Goal: Task Accomplishment & Management: Complete application form

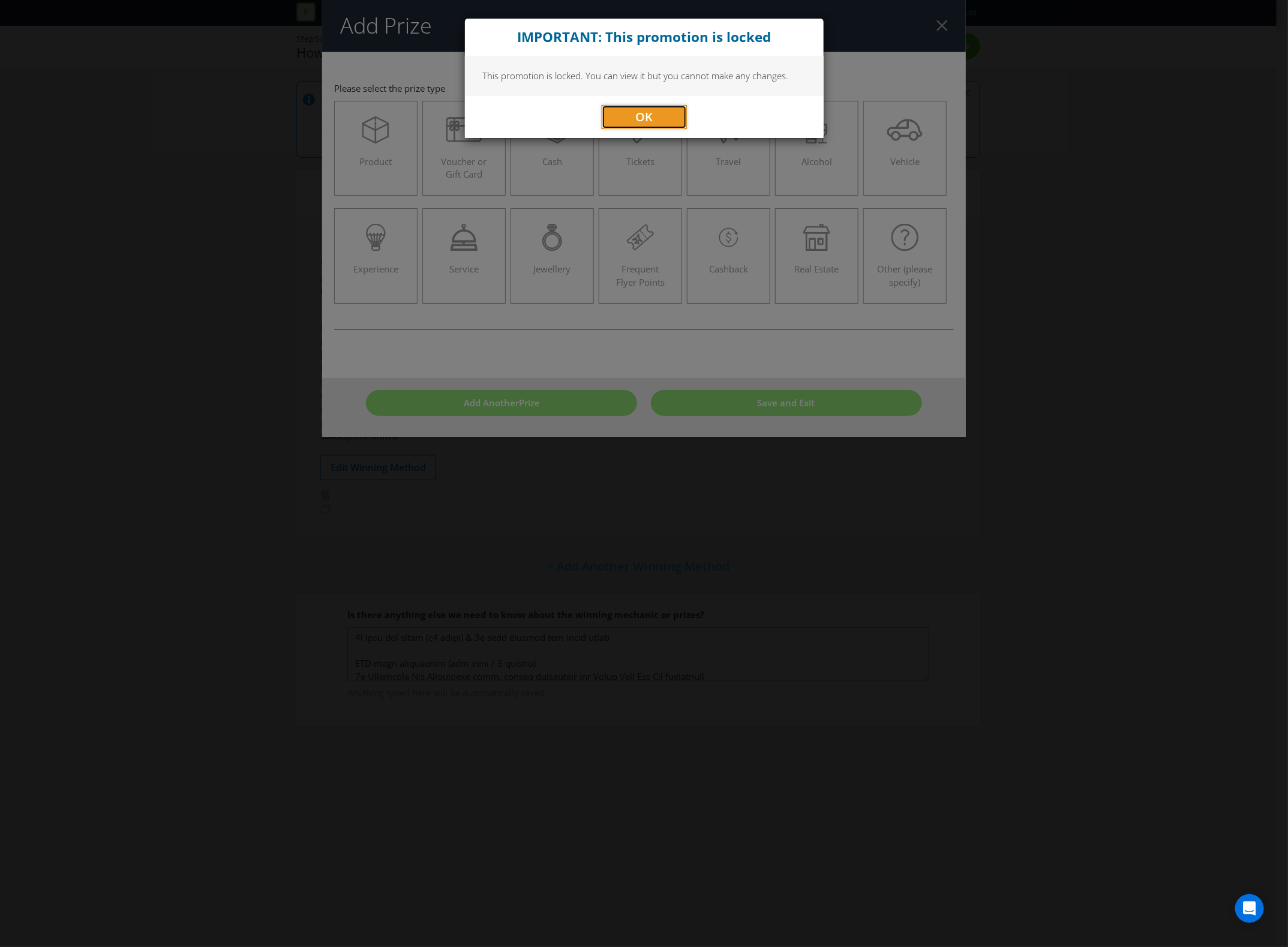
click at [622, 112] on button "OK" at bounding box center [644, 117] width 85 height 24
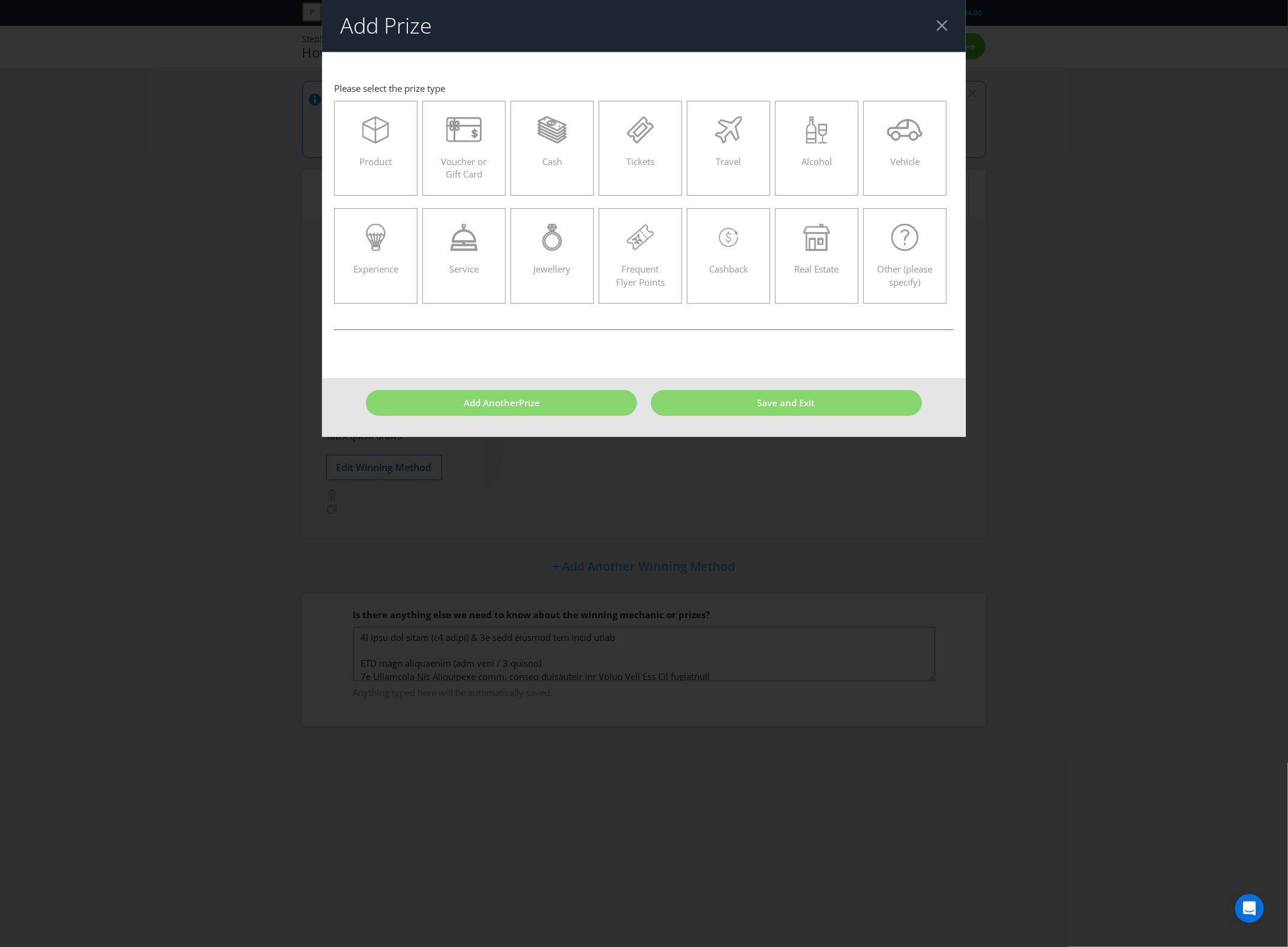
click at [941, 27] on header "Add Prize" at bounding box center [644, 26] width 645 height 52
click at [941, 27] on div at bounding box center [942, 25] width 12 height 12
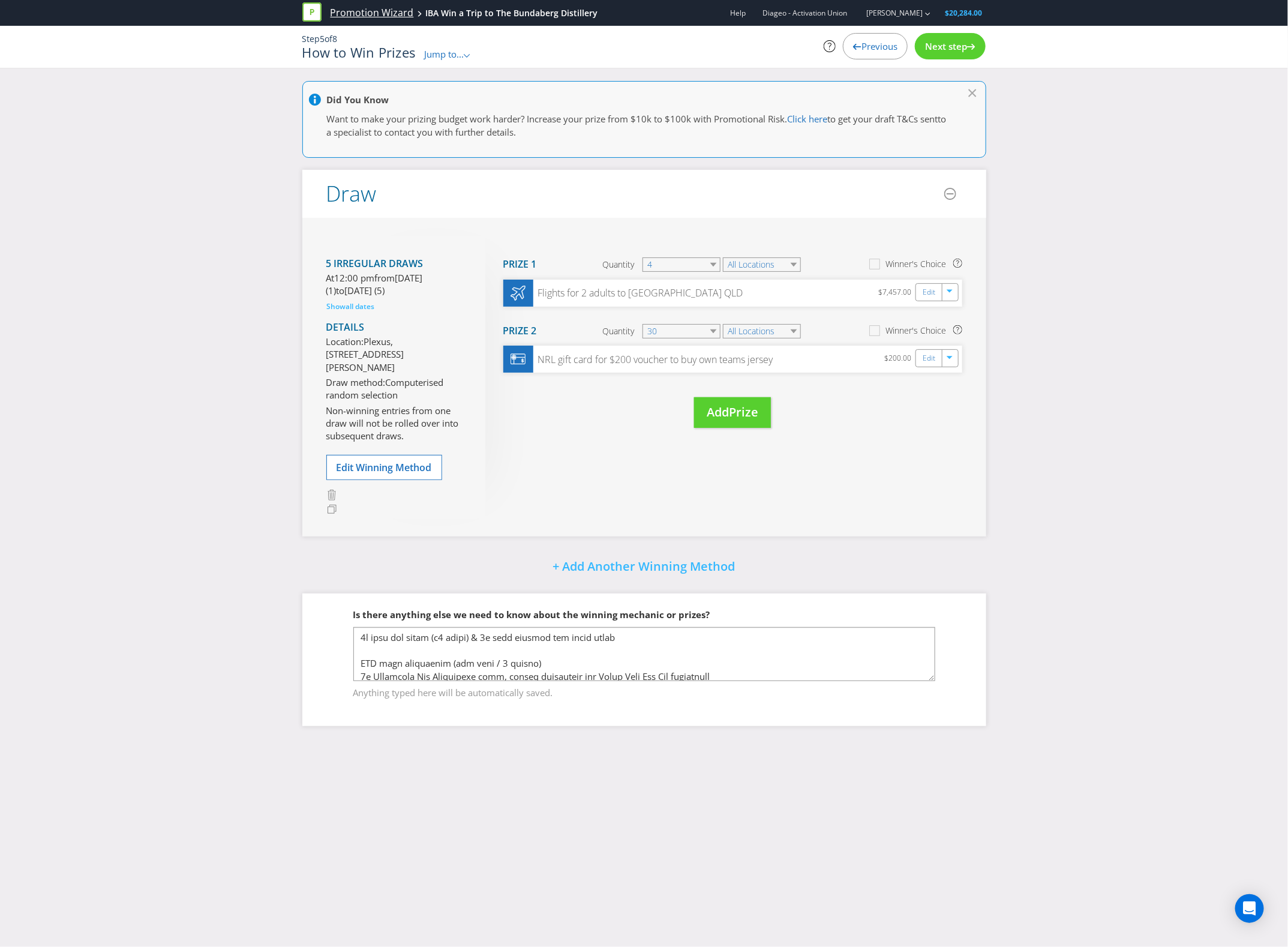
click at [395, 7] on link "Promotion Wizard" at bounding box center [372, 13] width 83 height 14
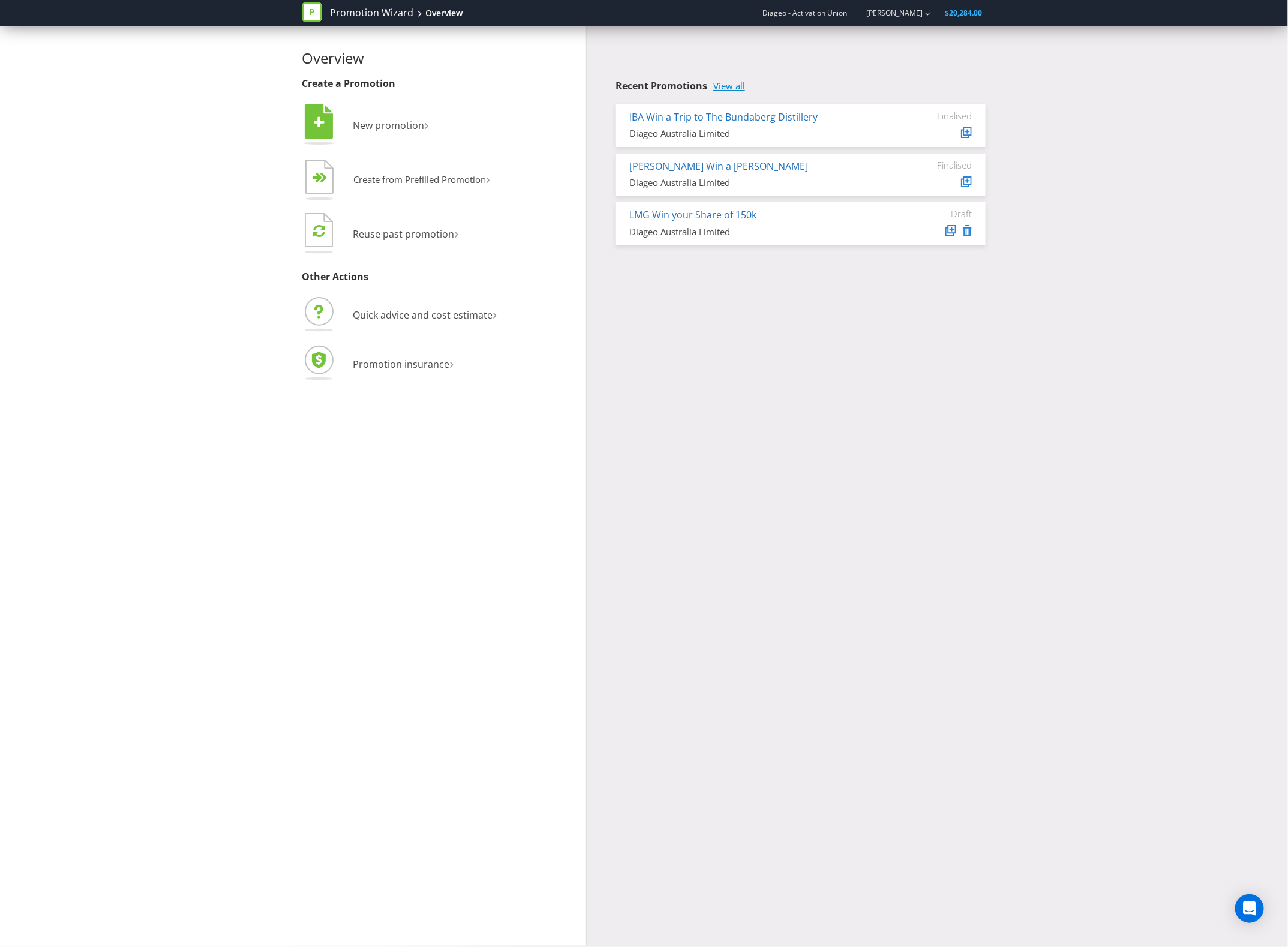
click at [745, 88] on link "View all" at bounding box center [729, 86] width 31 height 10
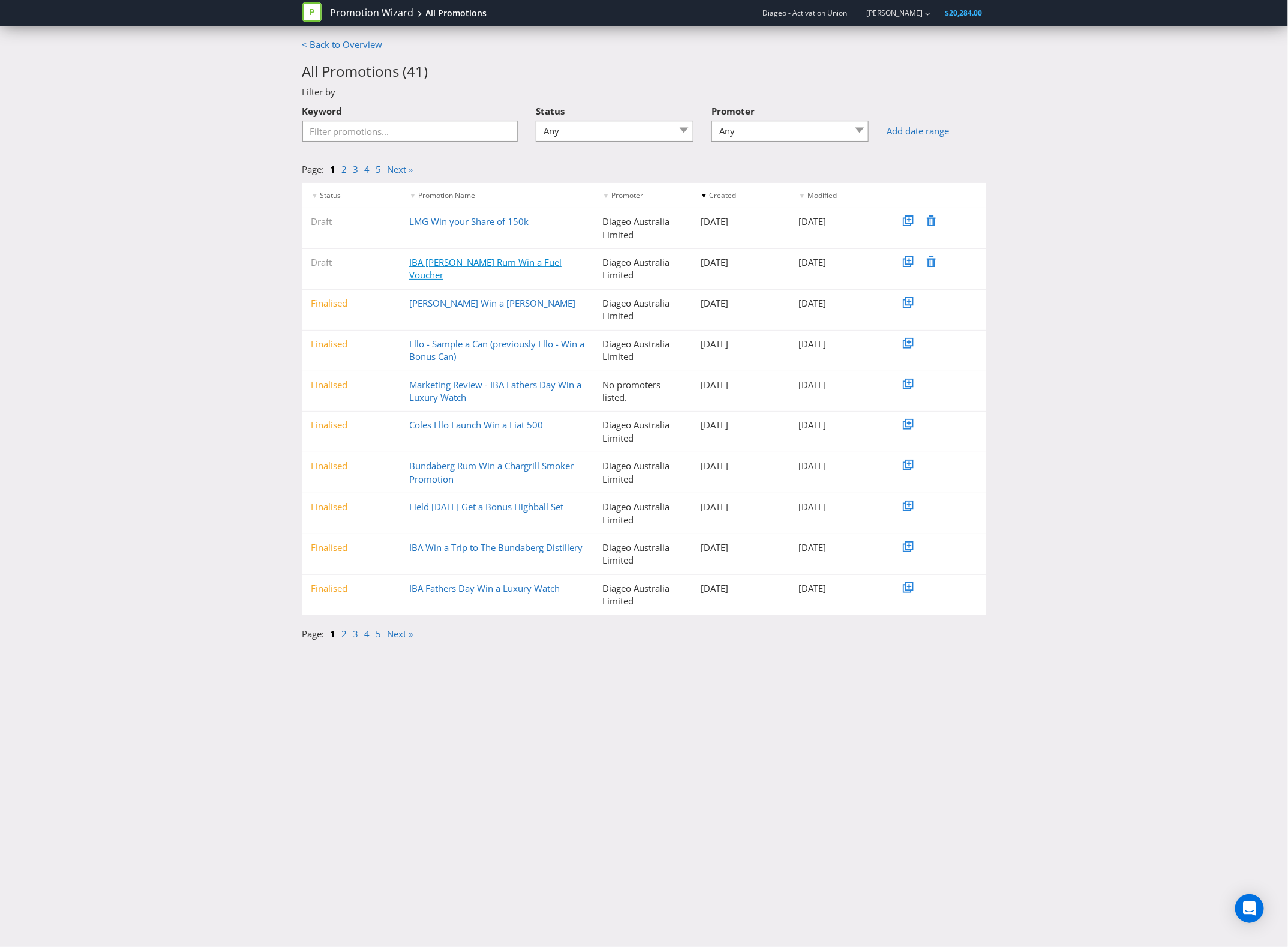
click at [513, 262] on link "IBA [PERSON_NAME] Rum Win a Fuel Voucher" at bounding box center [485, 268] width 152 height 24
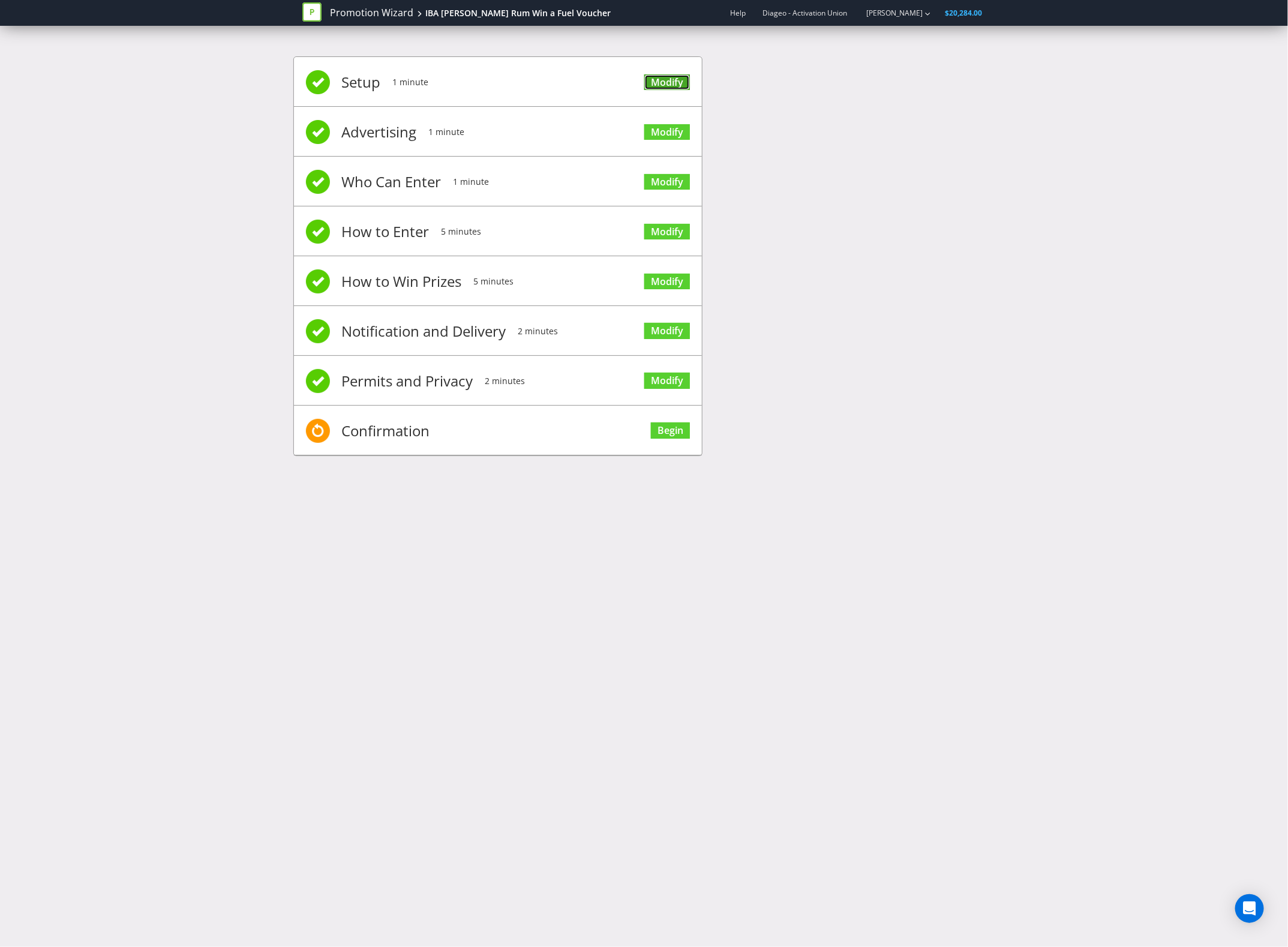
click at [665, 82] on link "Modify" at bounding box center [668, 82] width 46 height 16
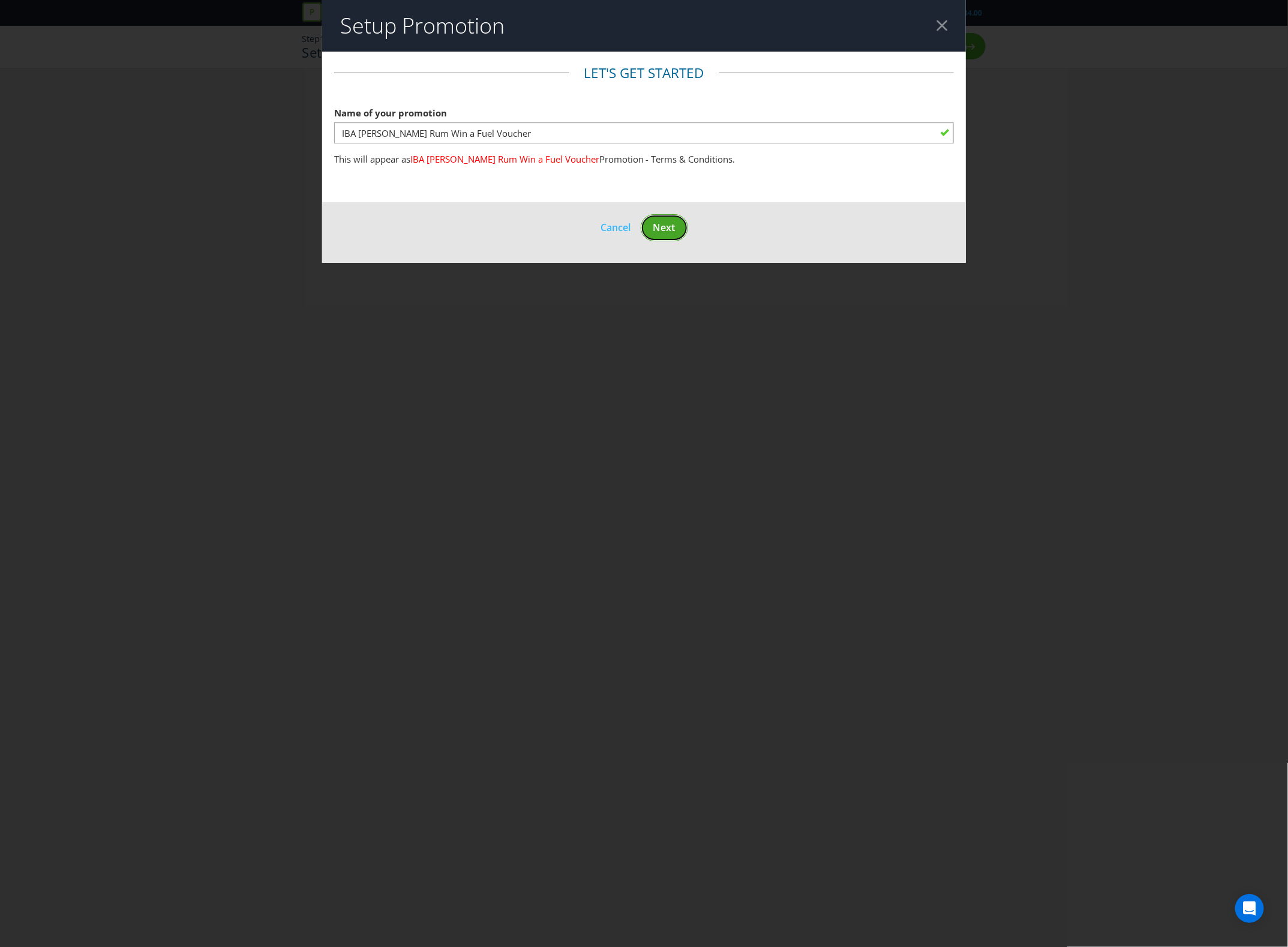
click at [682, 227] on button "Next" at bounding box center [664, 228] width 47 height 27
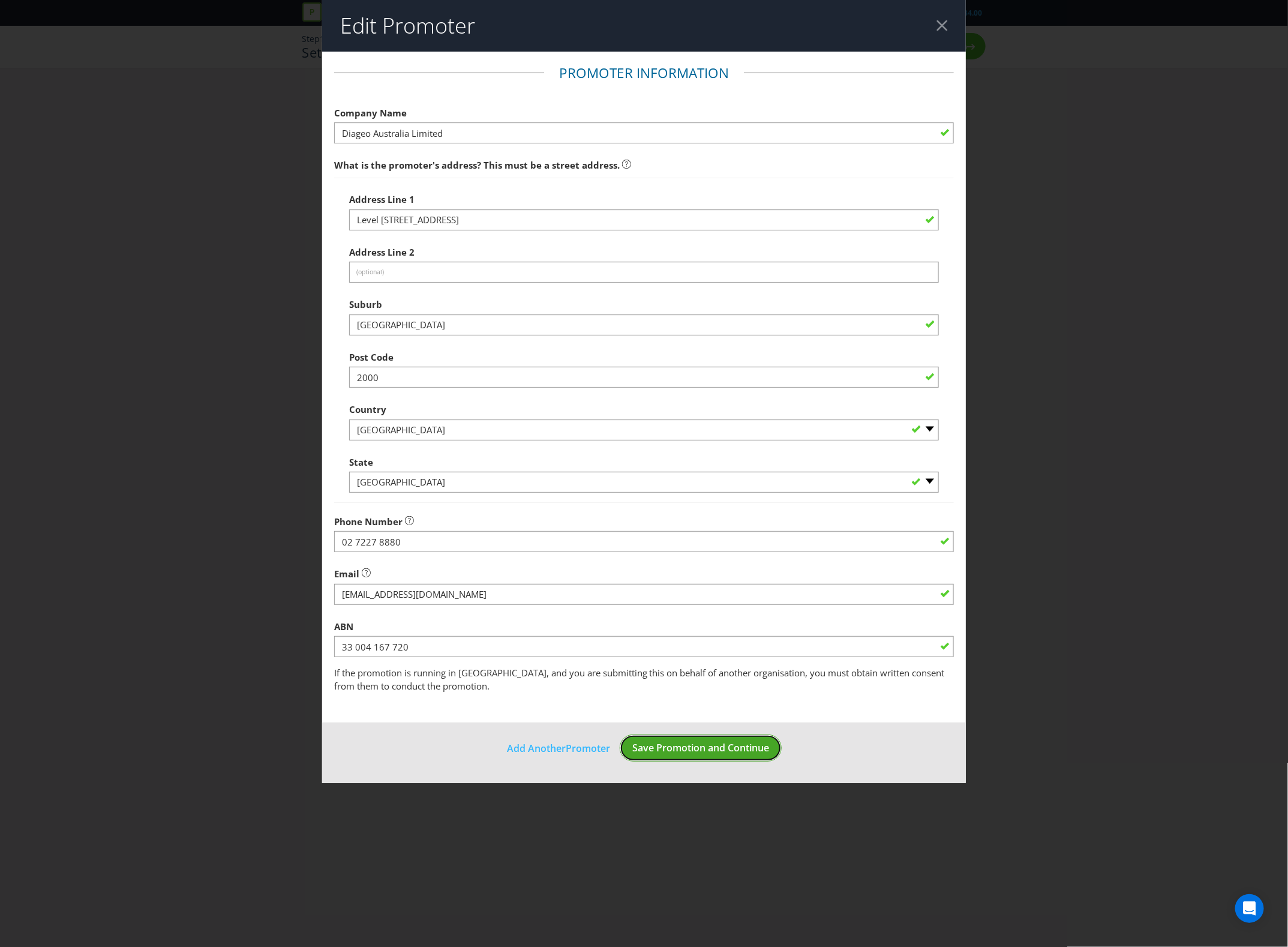
click at [736, 753] on span "Save Promotion and Continue" at bounding box center [701, 748] width 137 height 13
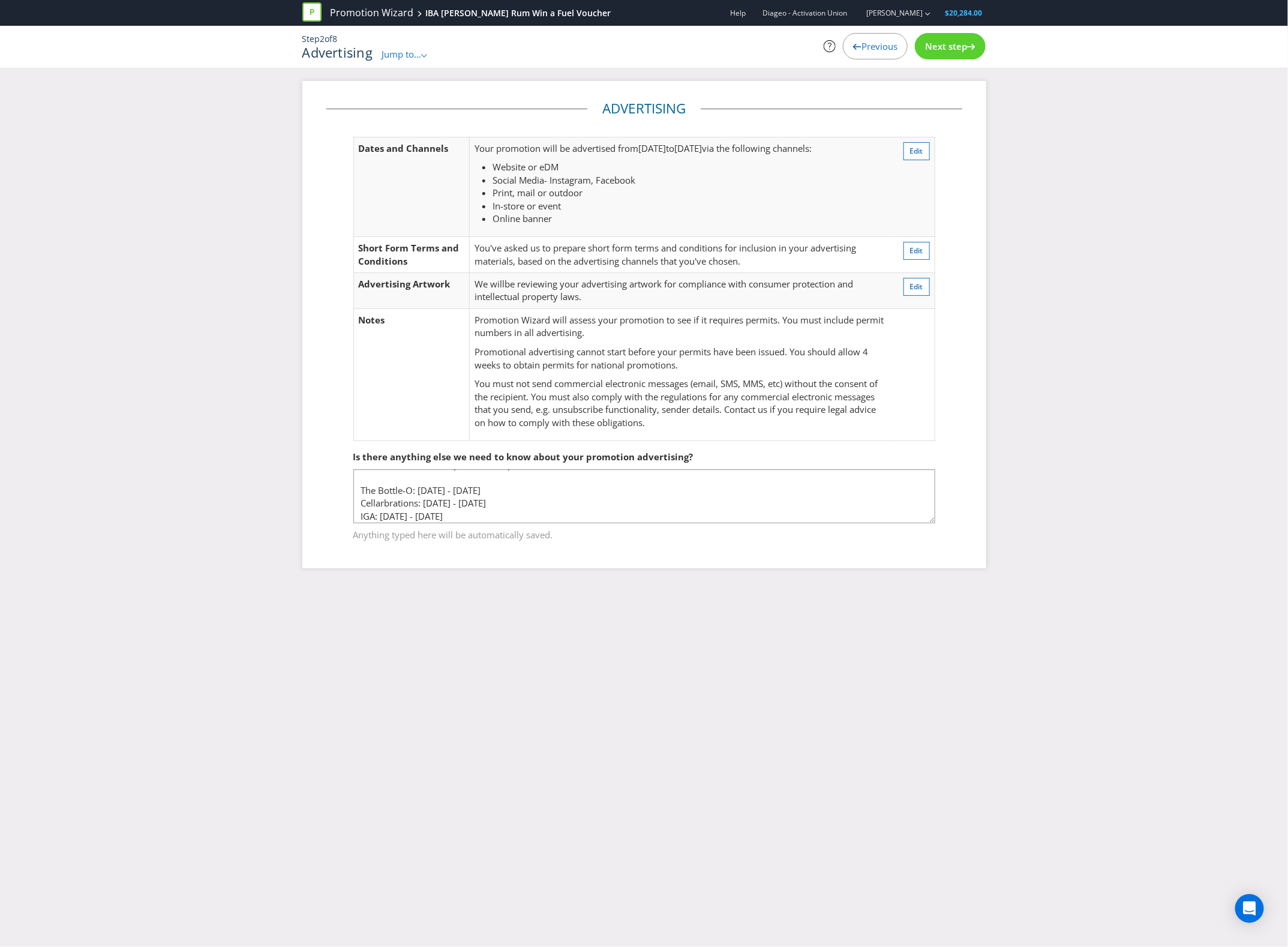
scroll to position [19, 0]
click at [944, 49] on span "Next step" at bounding box center [946, 46] width 42 height 12
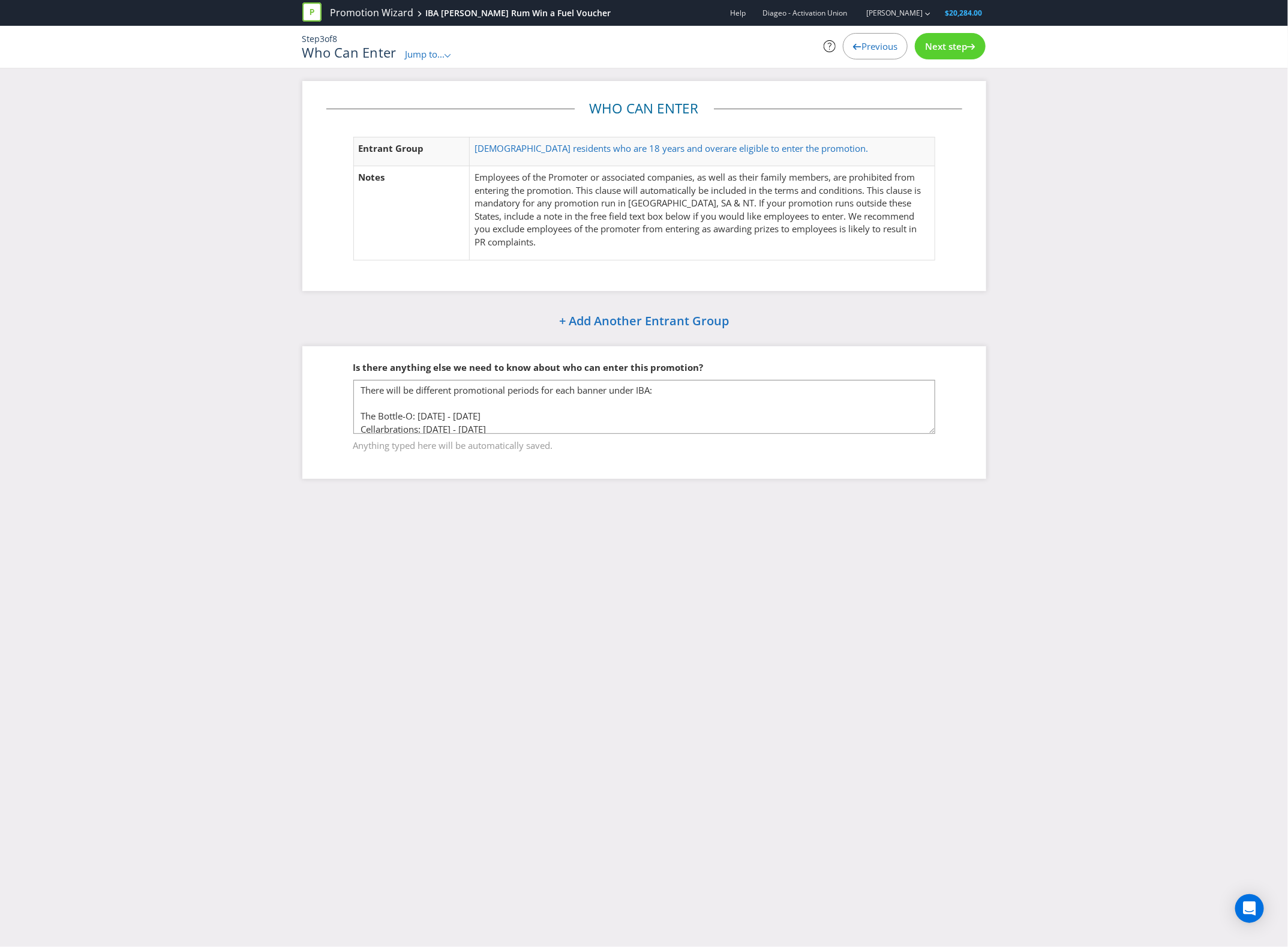
scroll to position [19, 0]
click at [968, 45] on icon at bounding box center [971, 47] width 9 height 6
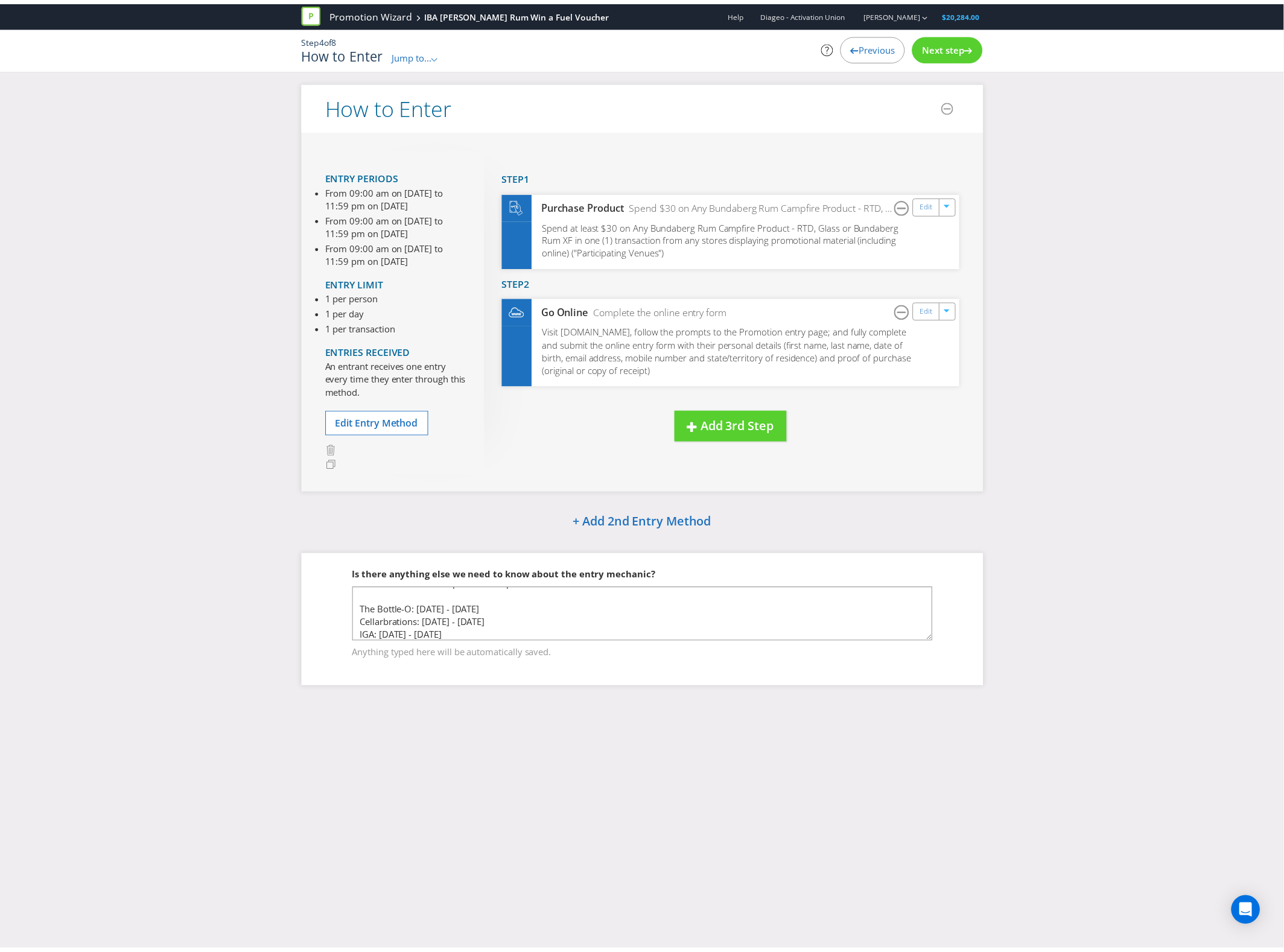
scroll to position [19, 0]
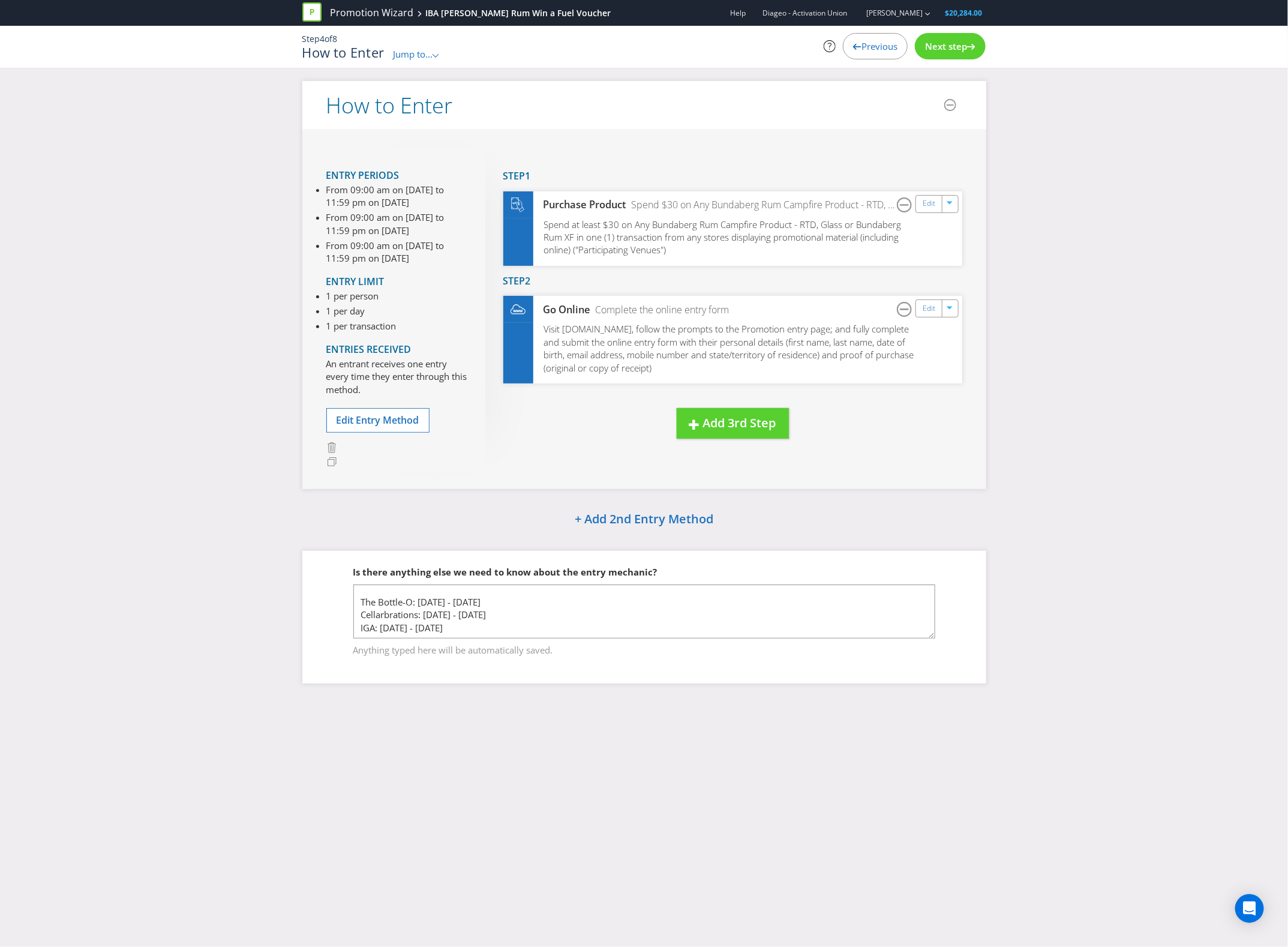
click at [976, 47] on div "Next step" at bounding box center [950, 46] width 71 height 27
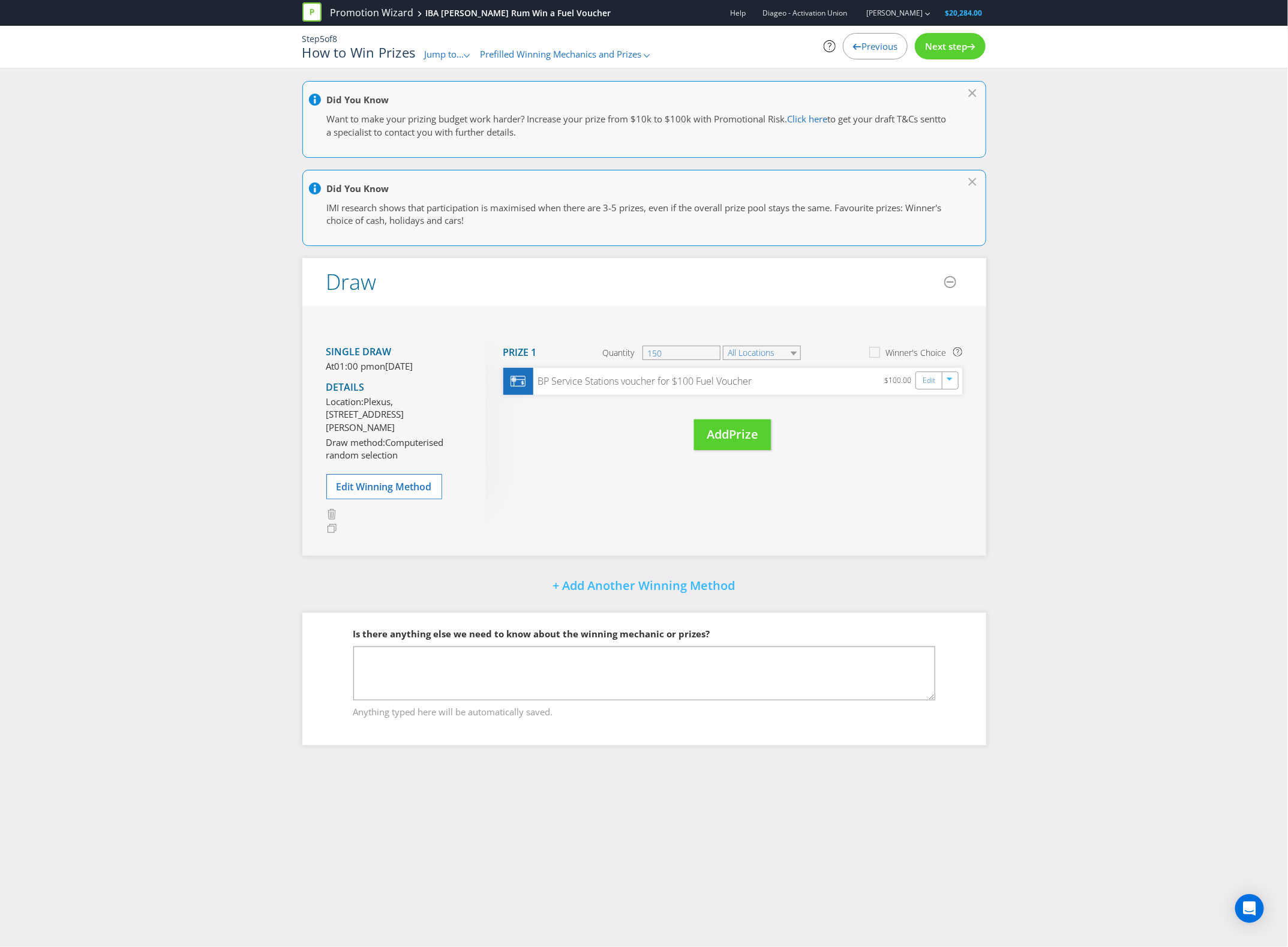
click at [959, 52] on span "Next step" at bounding box center [946, 46] width 42 height 12
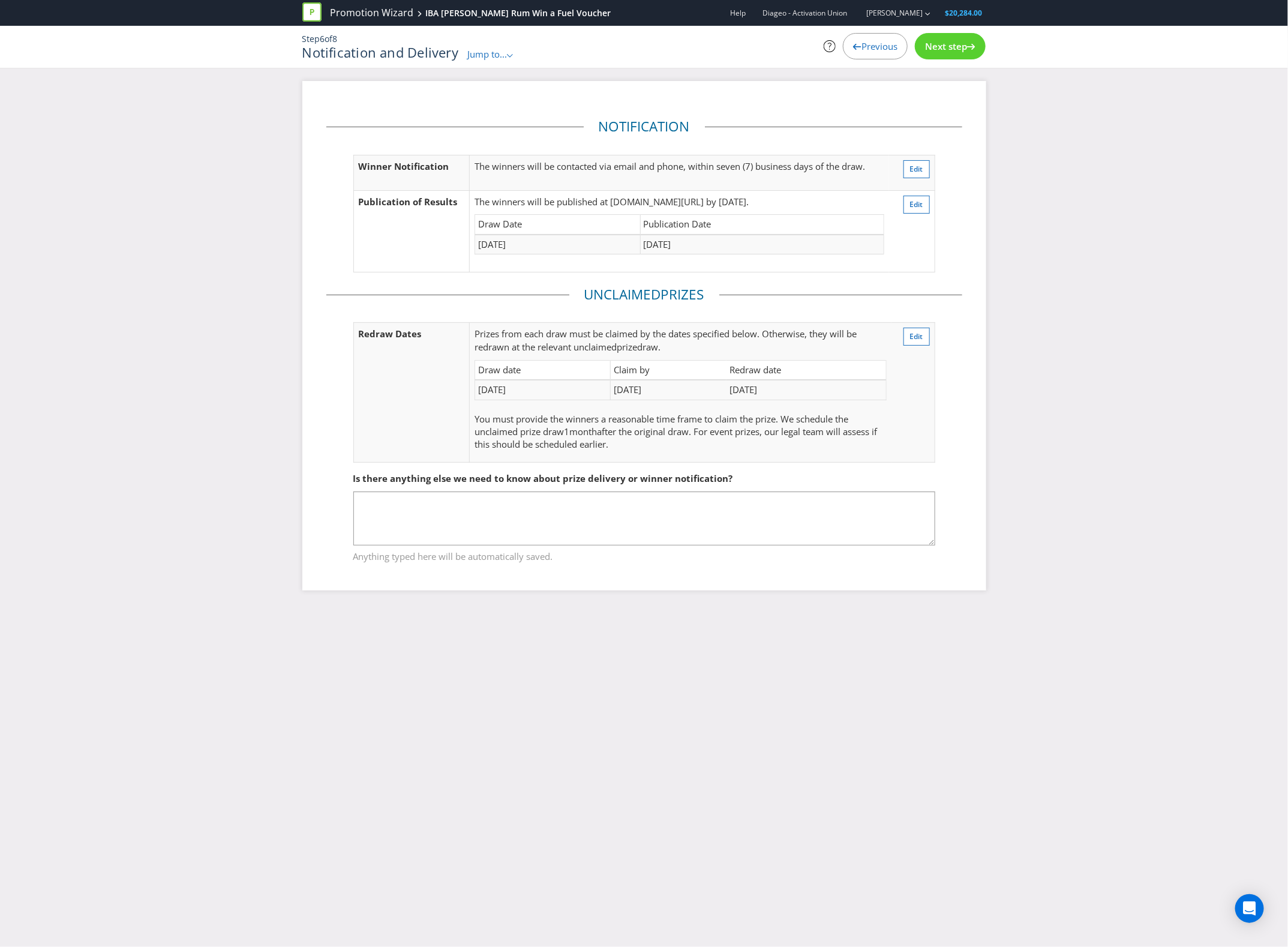
click at [971, 55] on div "Next step" at bounding box center [950, 46] width 71 height 27
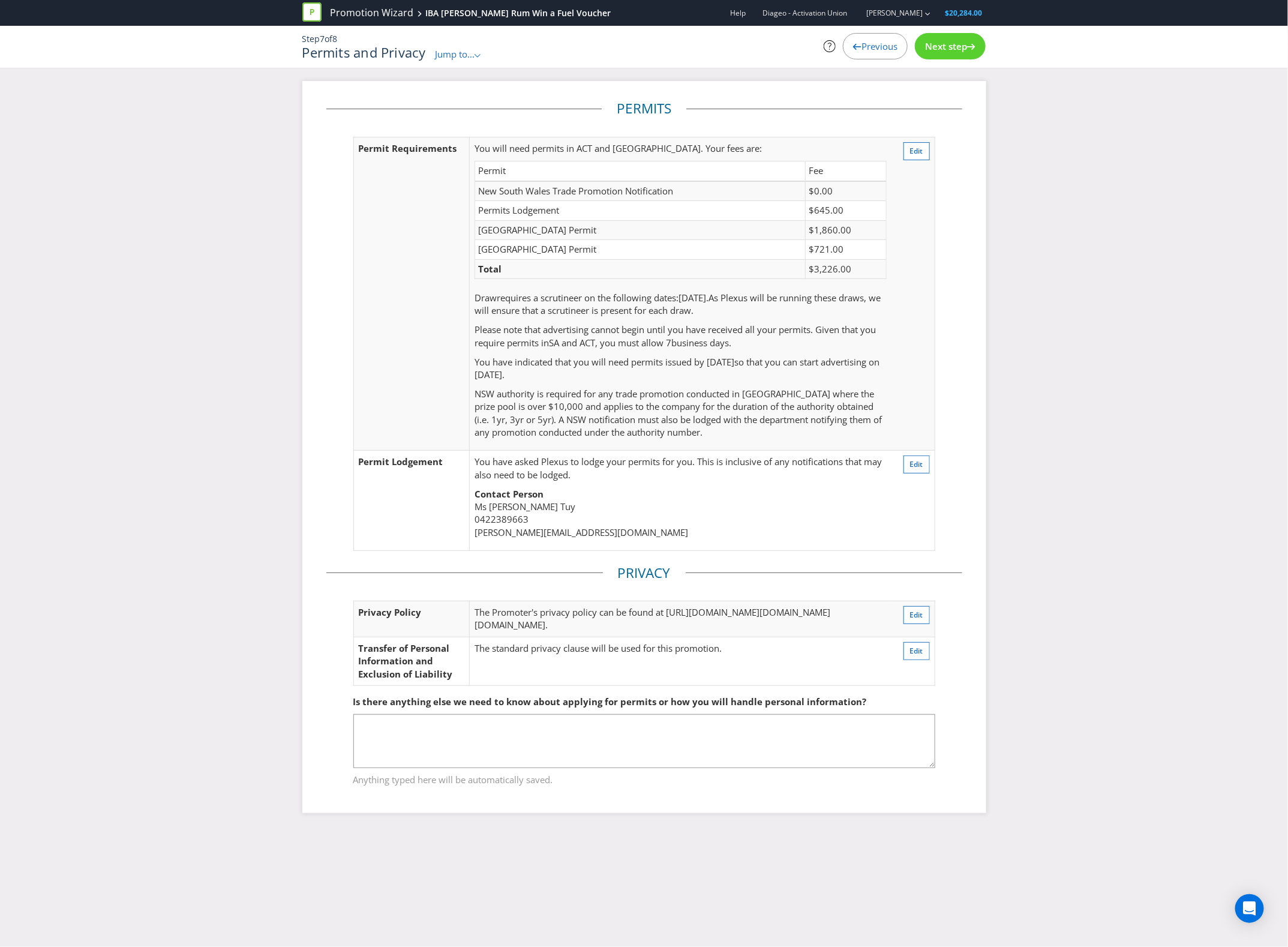
click at [946, 44] on span "Next step" at bounding box center [946, 46] width 42 height 12
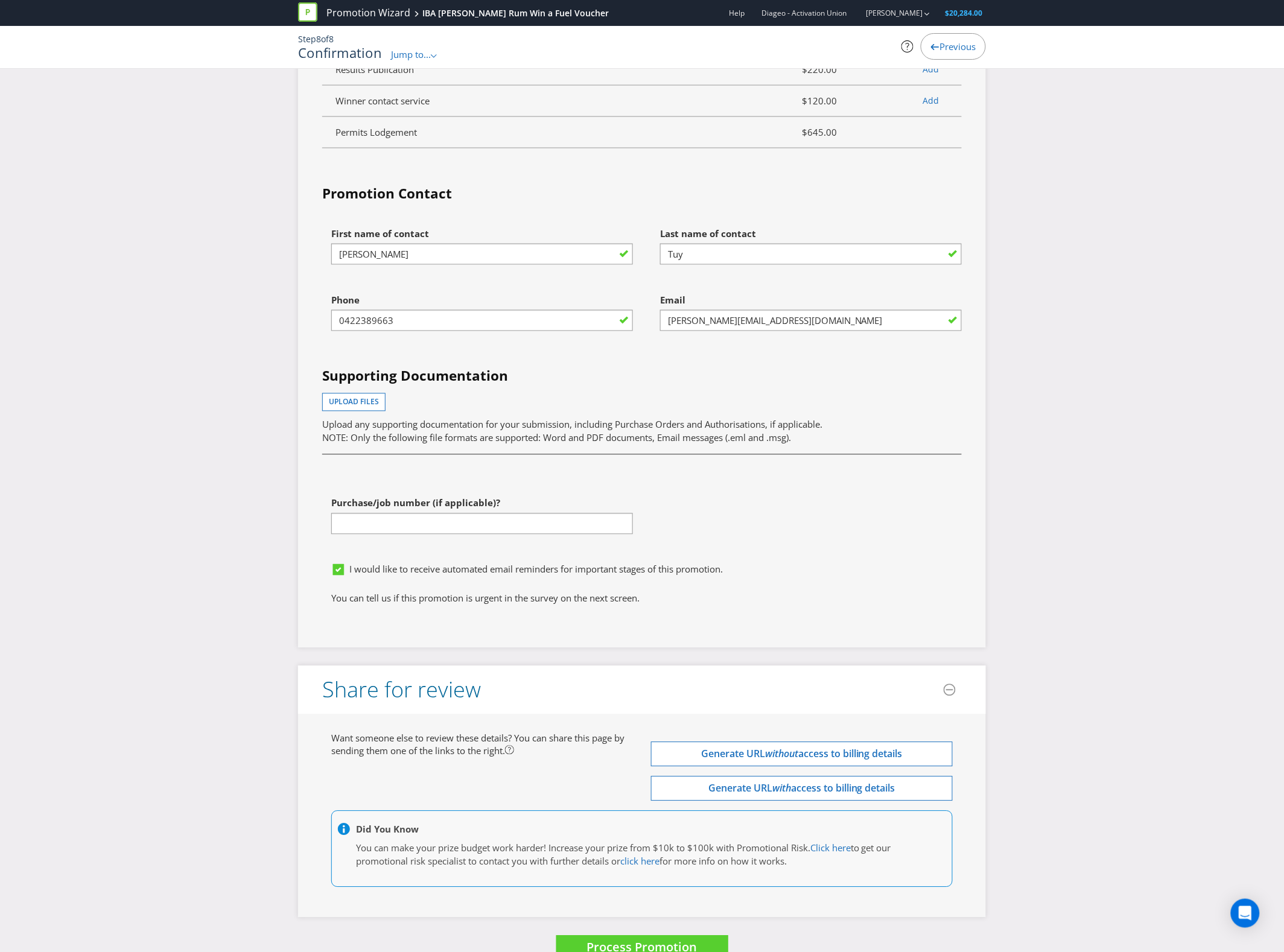
scroll to position [4147, 0]
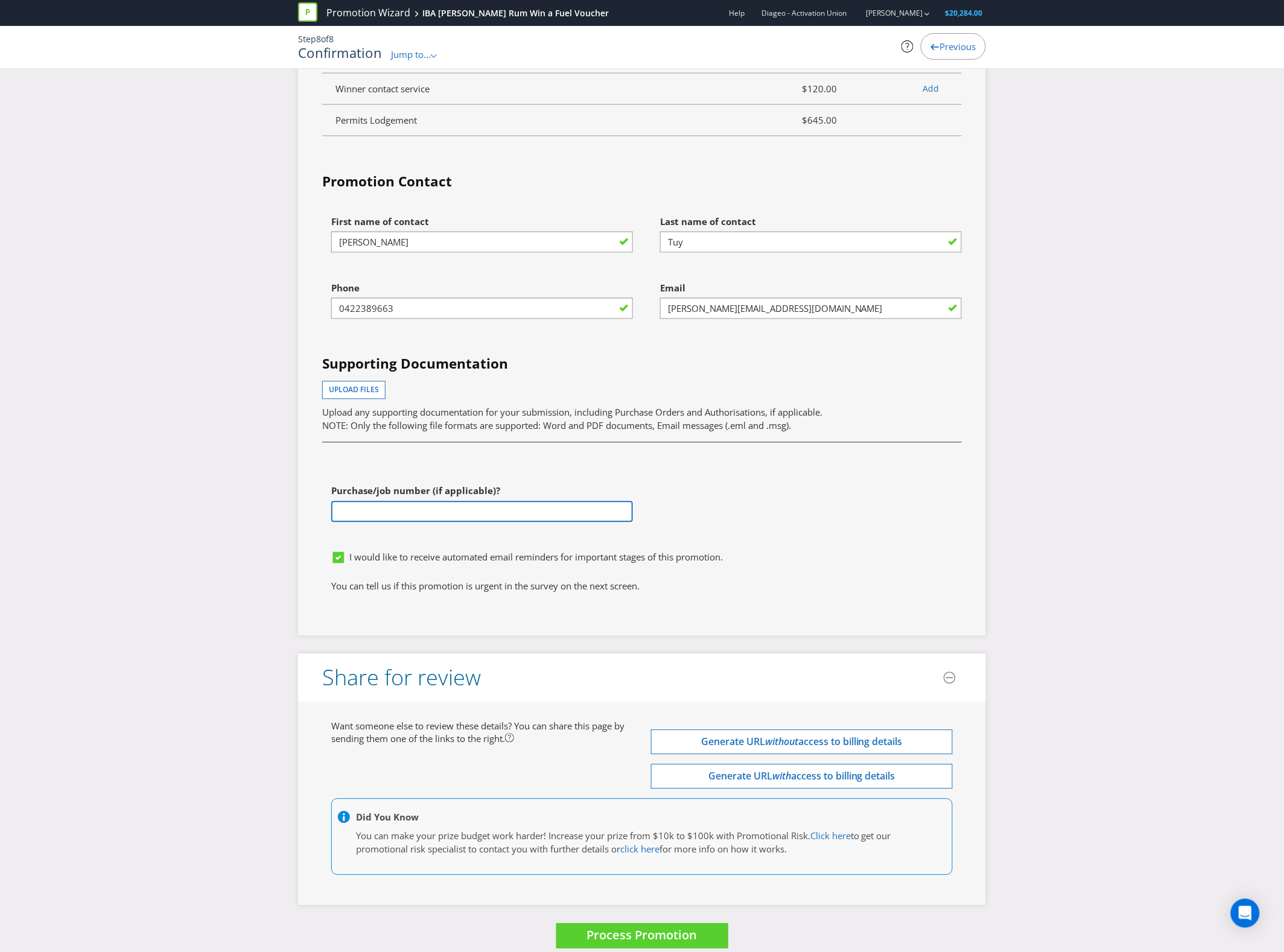
click at [574, 523] on input "text" at bounding box center [482, 512] width 302 height 21
click at [610, 523] on input "text" at bounding box center [482, 512] width 302 height 21
paste input "4801558954"
type input "4801558954"
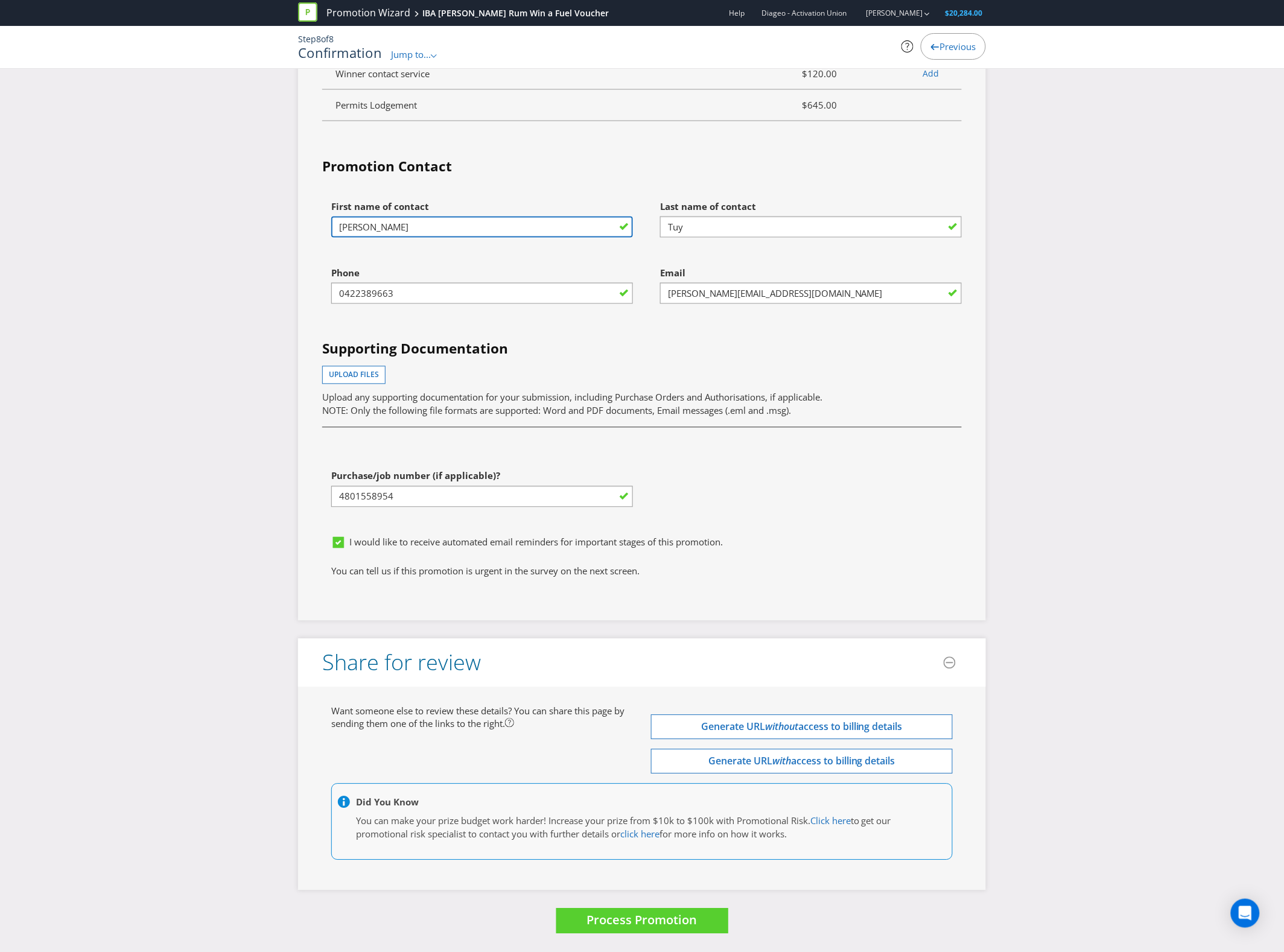
click at [490, 231] on input "[PERSON_NAME]" at bounding box center [482, 227] width 302 height 21
type input "Layna"
click at [742, 227] on input "Tuy" at bounding box center [811, 227] width 302 height 21
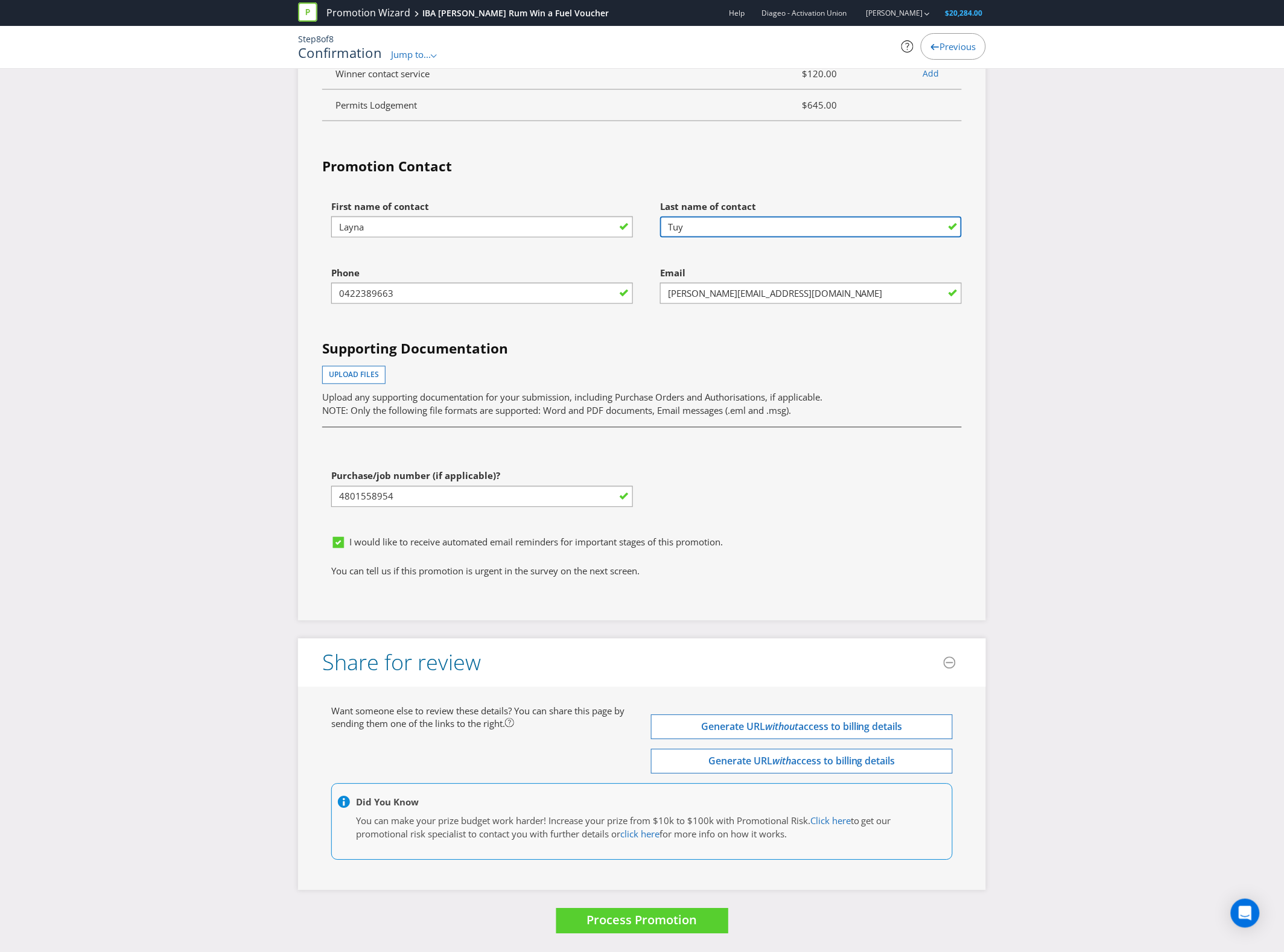
click at [742, 227] on input "Tuy" at bounding box center [811, 227] width 302 height 21
type input "Megas"
click at [505, 285] on input "0422389663" at bounding box center [482, 293] width 302 height 21
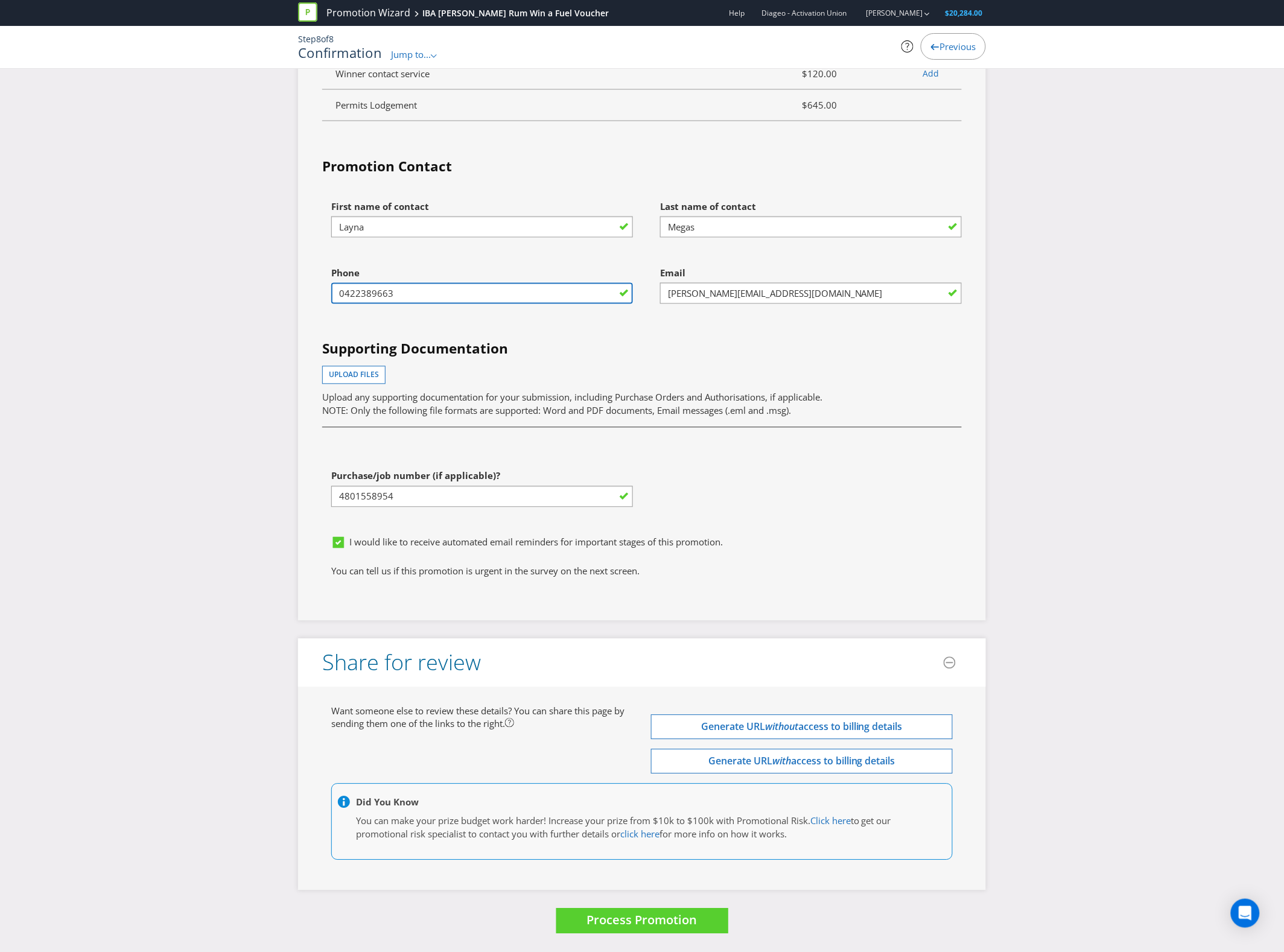
click at [505, 285] on input "0422389663" at bounding box center [482, 293] width 302 height 21
type input "0406550041"
click at [764, 288] on input "[PERSON_NAME][EMAIL_ADDRESS][DOMAIN_NAME]" at bounding box center [811, 293] width 302 height 21
drag, startPoint x: 700, startPoint y: 294, endPoint x: 623, endPoint y: 285, distance: 77.5
click at [630, 287] on div "First name of contact [PERSON_NAME] Last name of contact Megas Phone [PHONE_NUM…" at bounding box center [642, 362] width 658 height 335
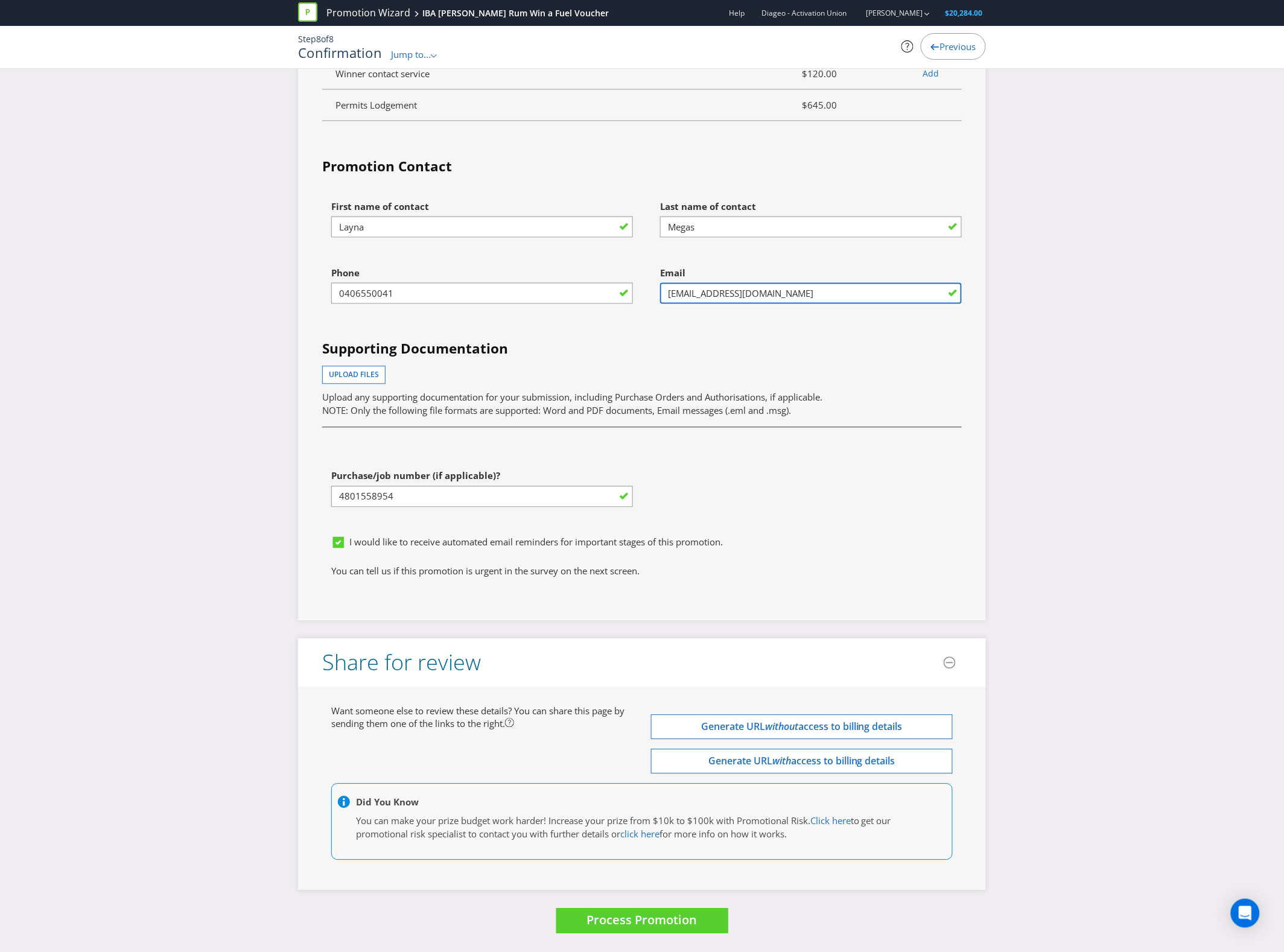
type input "[EMAIL_ADDRESS][DOMAIN_NAME]"
click at [662, 923] on span "Process Promotion" at bounding box center [642, 920] width 111 height 17
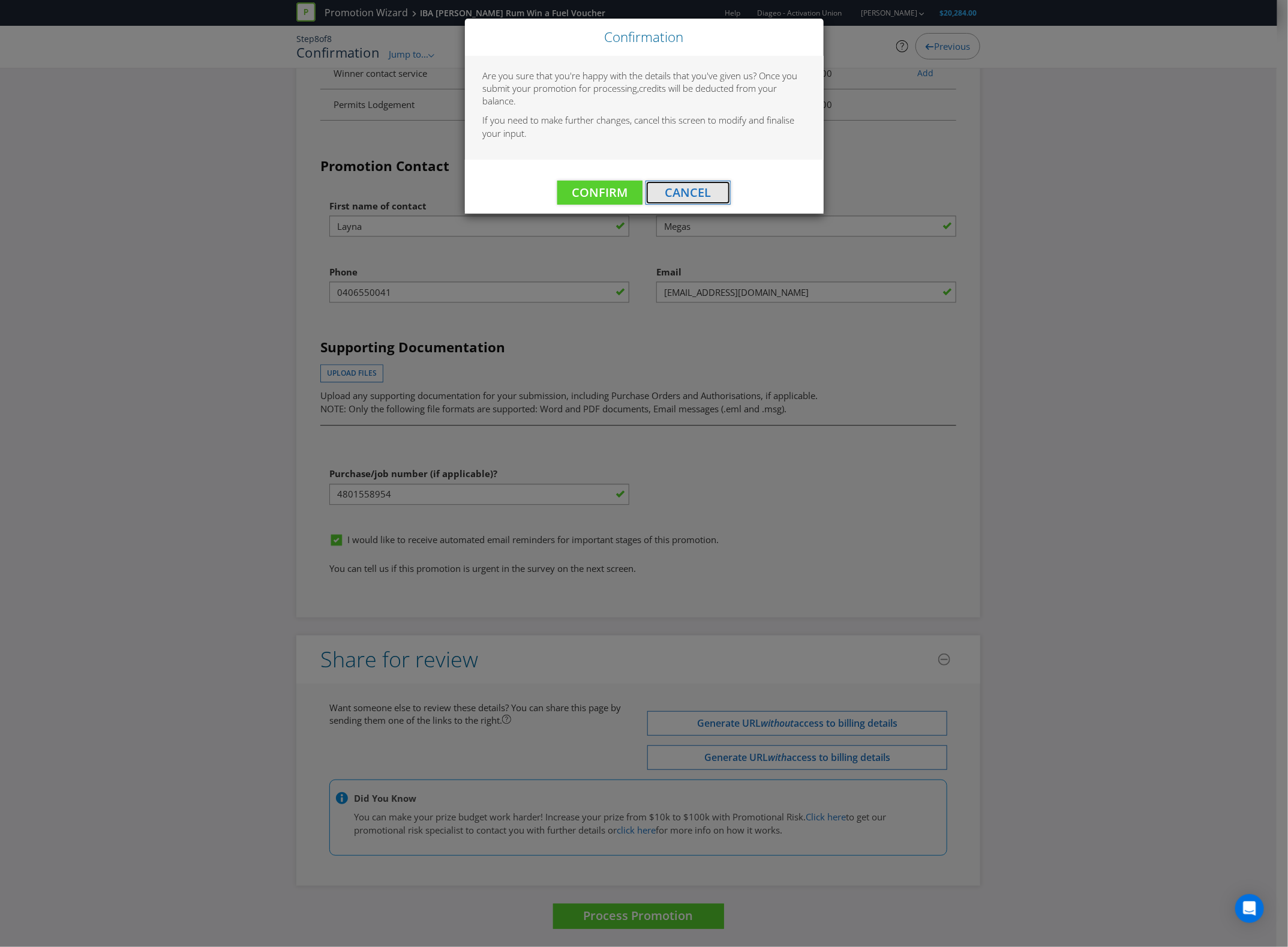
click at [710, 190] on span "Cancel" at bounding box center [688, 192] width 46 height 16
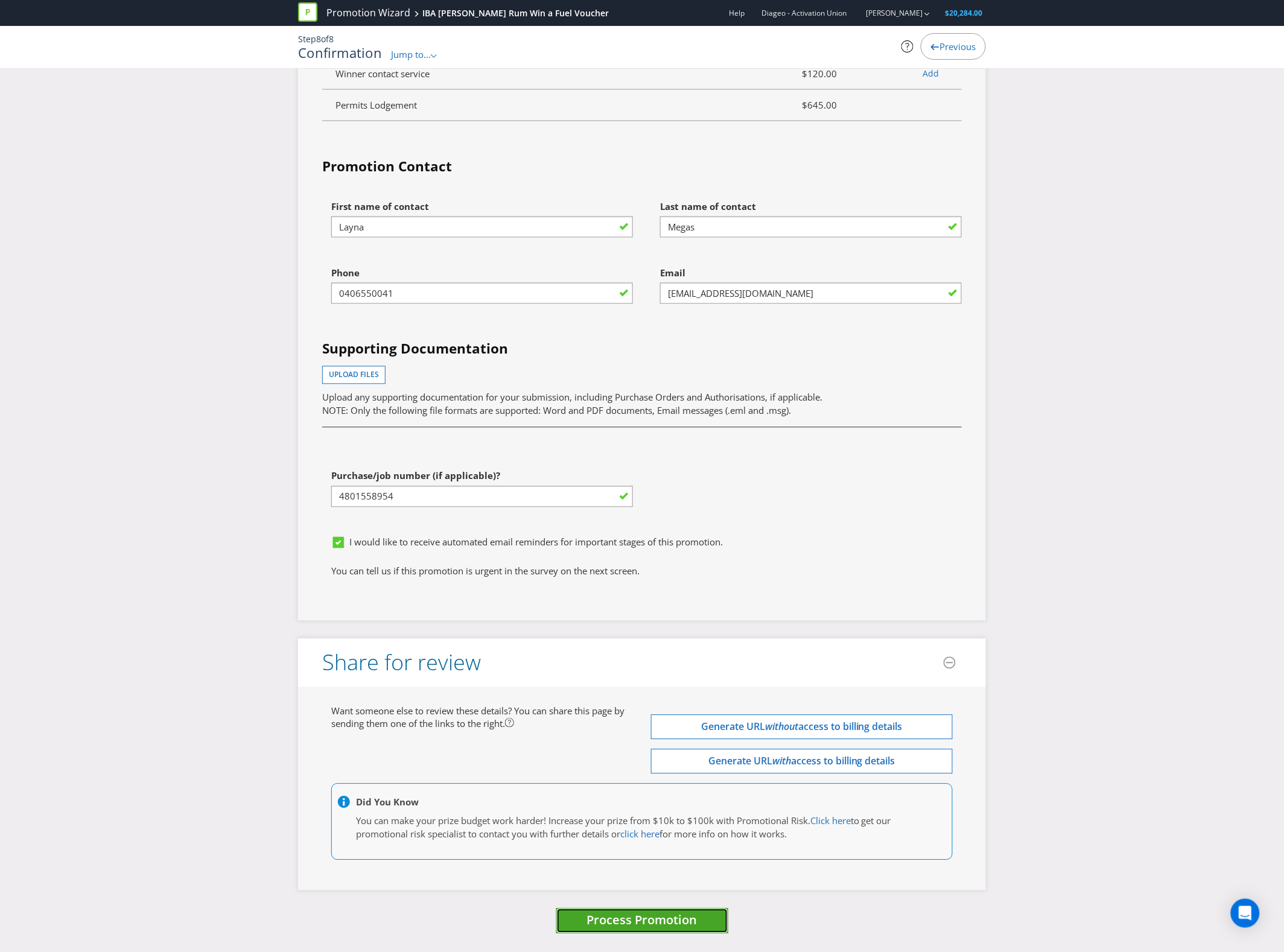
click at [678, 920] on span "Process Promotion" at bounding box center [642, 920] width 111 height 17
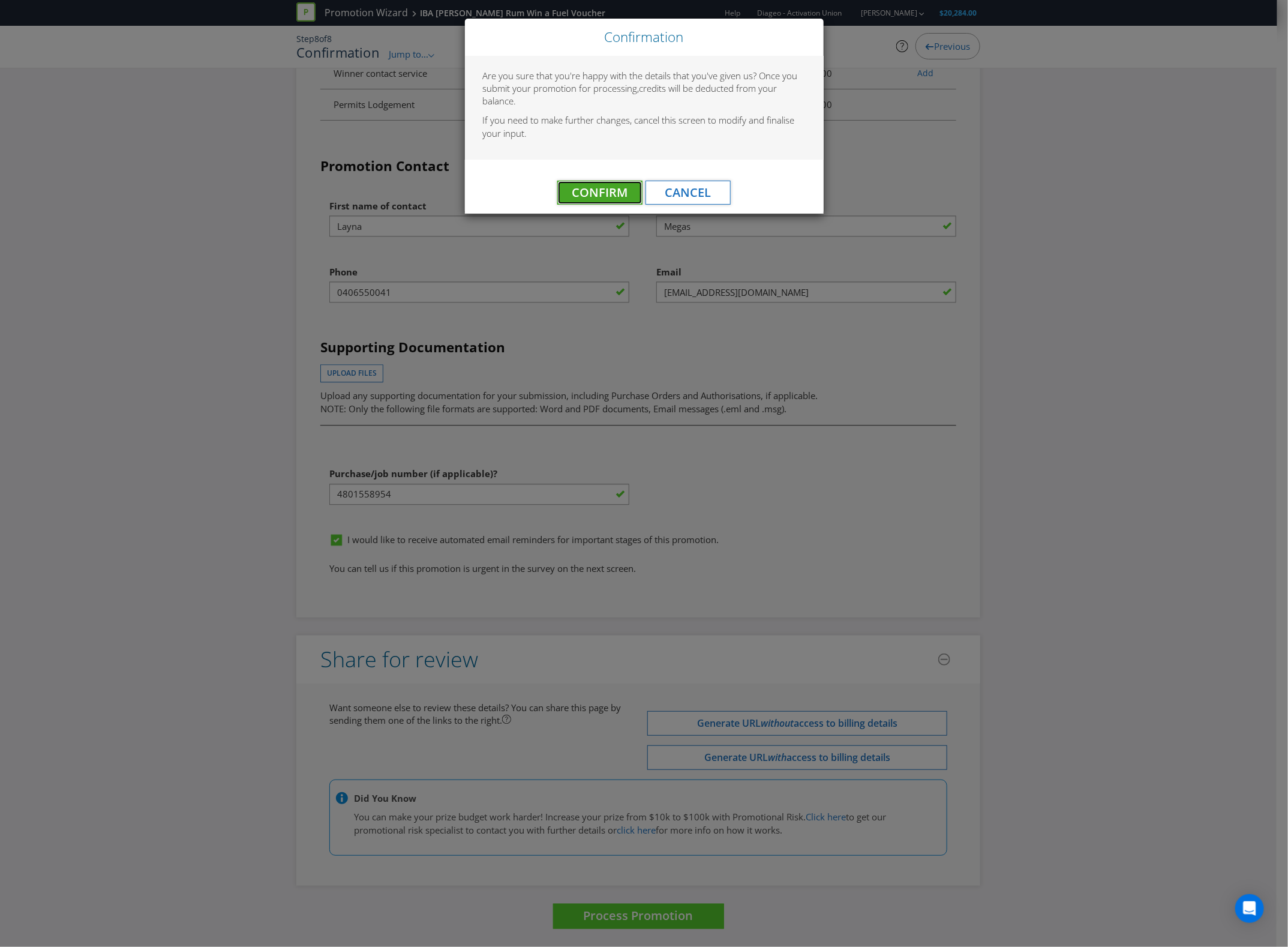
click at [619, 188] on span "Confirm" at bounding box center [600, 192] width 56 height 16
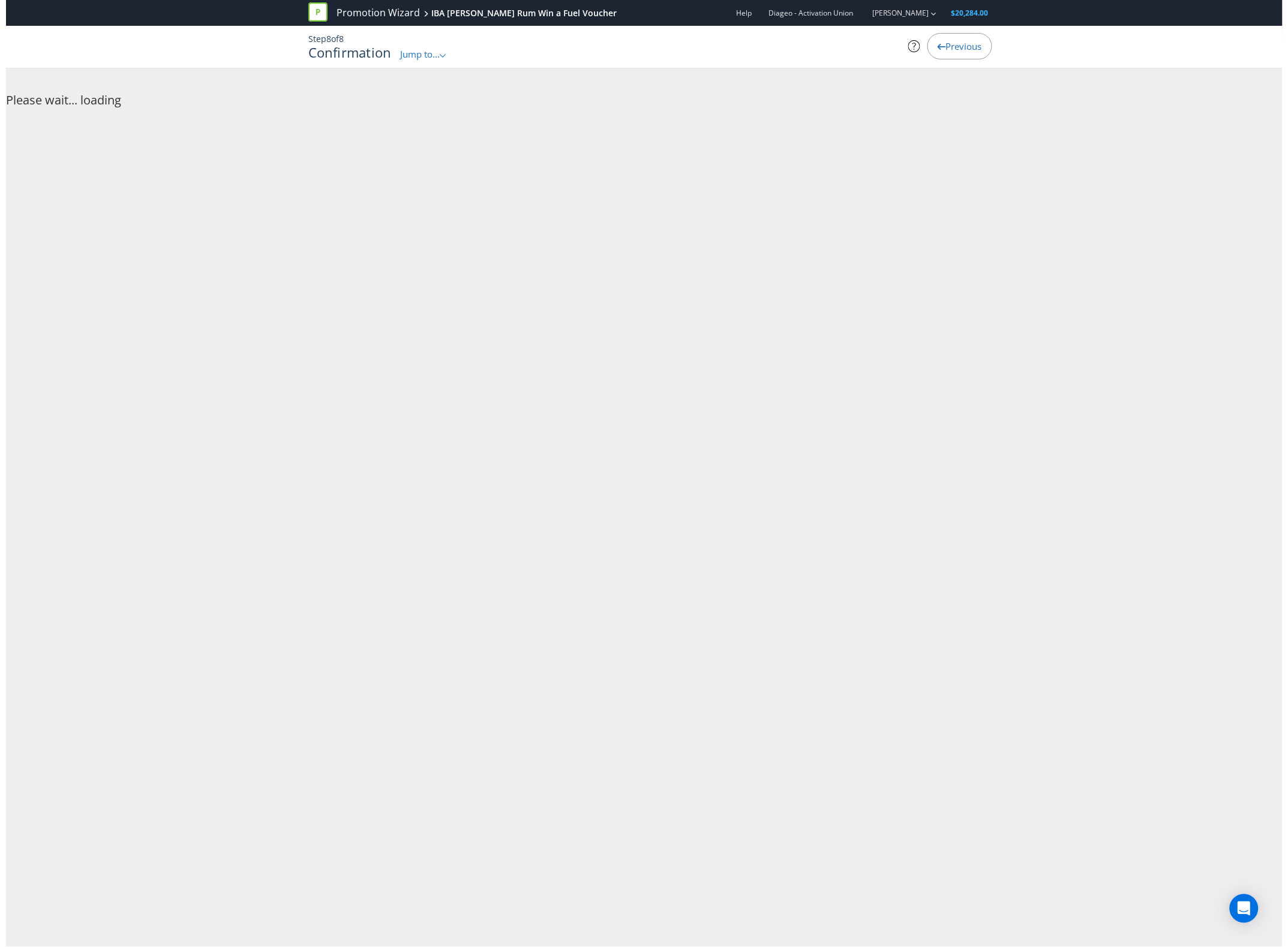
scroll to position [0, 0]
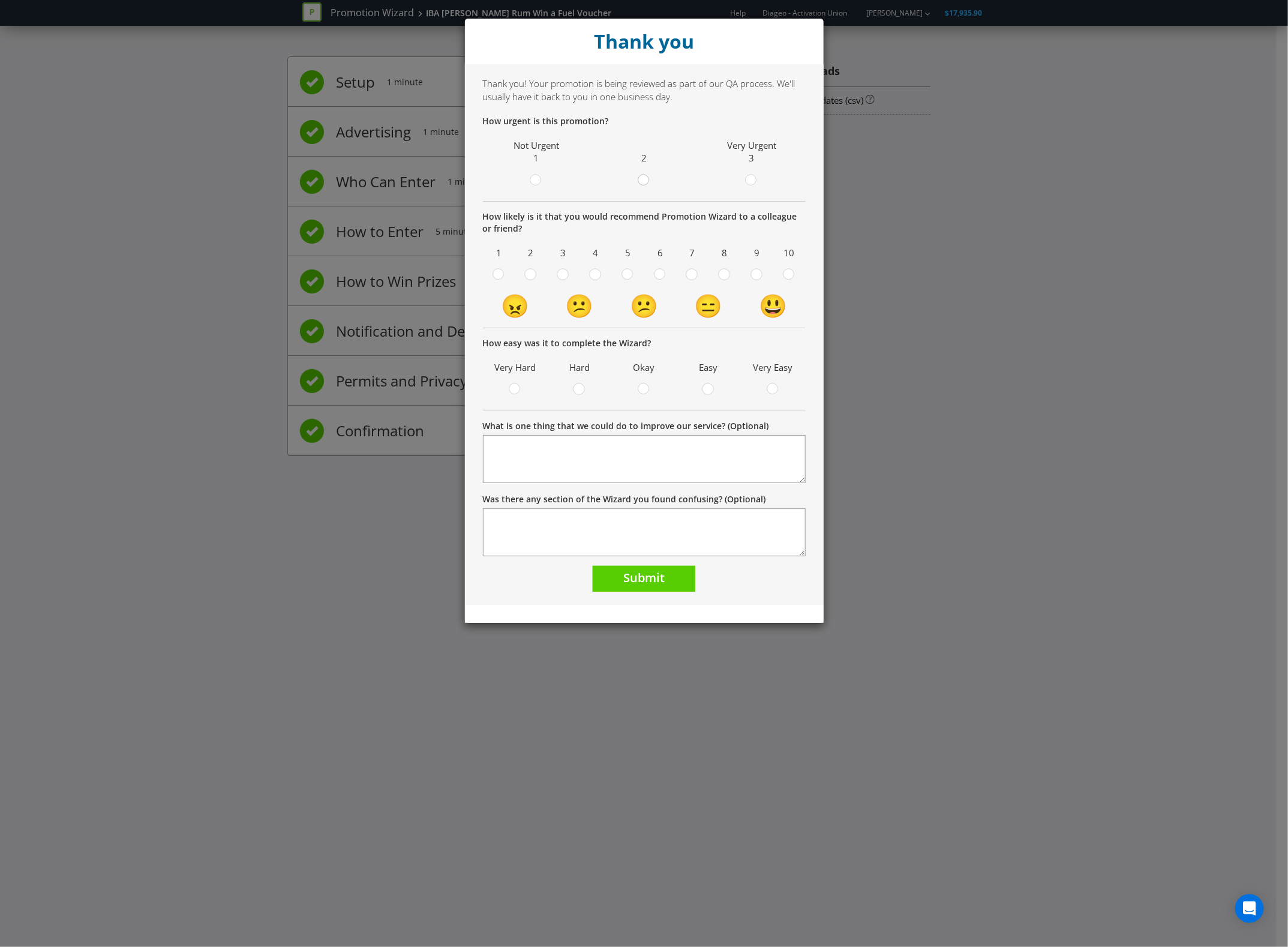
click at [642, 177] on div at bounding box center [644, 177] width 6 height 6
click at [0, 0] on input "radio" at bounding box center [0, 0] width 0 height 0
click at [663, 273] on div at bounding box center [660, 271] width 6 height 6
click at [0, 0] on input "radio" at bounding box center [0, 0] width 0 height 0
click at [642, 391] on circle at bounding box center [644, 389] width 11 height 11
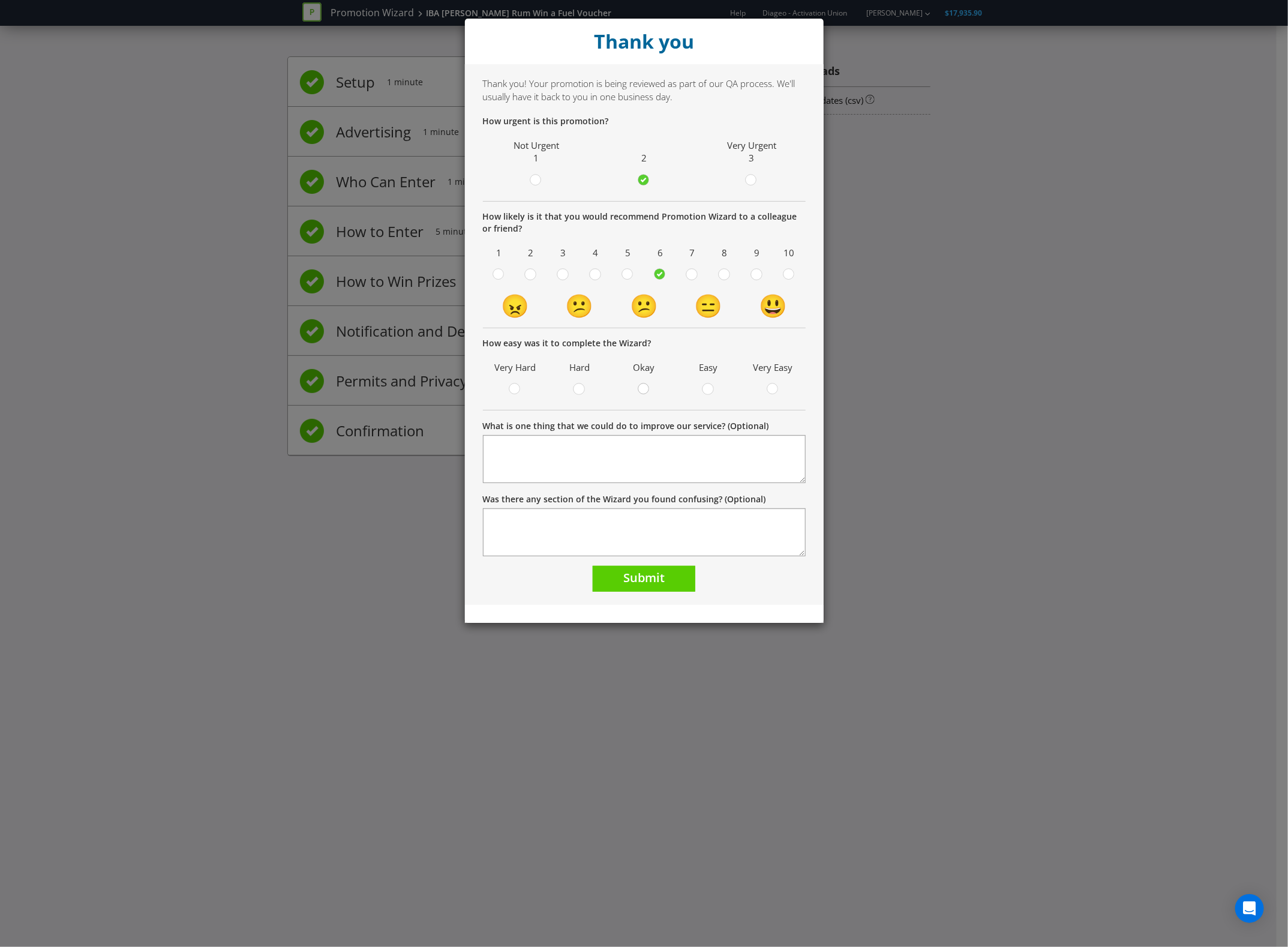
click at [0, 0] on input "radio" at bounding box center [0, 0] width 0 height 0
click at [620, 587] on button "Submit" at bounding box center [644, 579] width 103 height 26
